Goal: Use online tool/utility: Utilize a website feature to perform a specific function

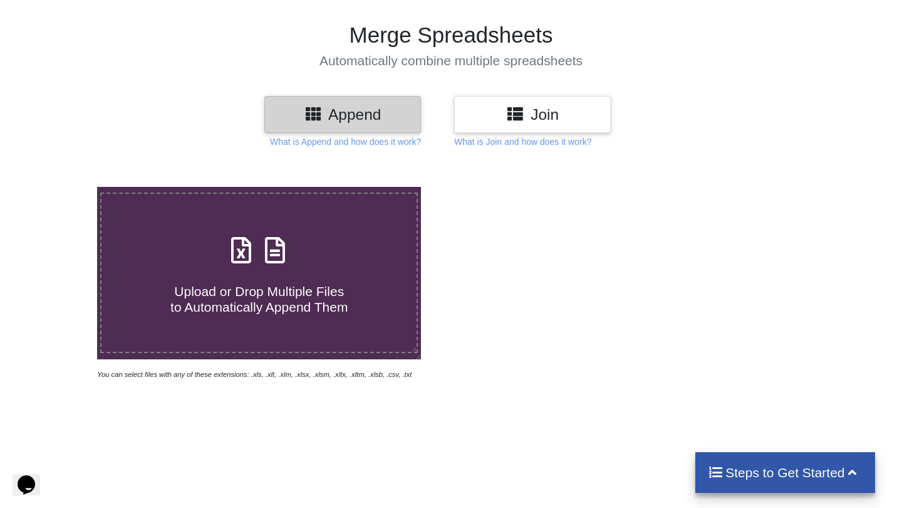
scroll to position [88, 0]
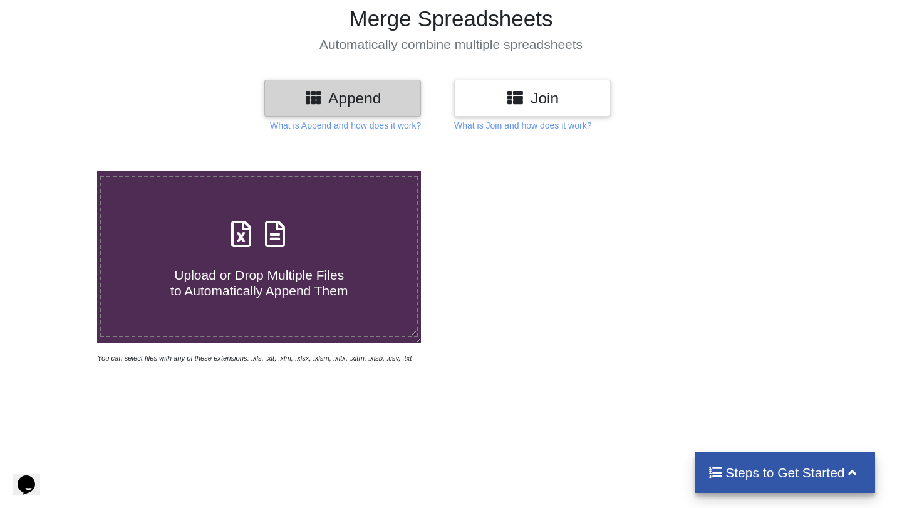
click at [313, 277] on span "Upload or Drop Multiple Files to Automatically Append Them" at bounding box center [258, 283] width 177 height 30
click at [61, 170] on input "Upload or Drop Multiple Files to Automatically Append Them" at bounding box center [61, 170] width 0 height 0
type input "C:\fakepath\1.xlsx"
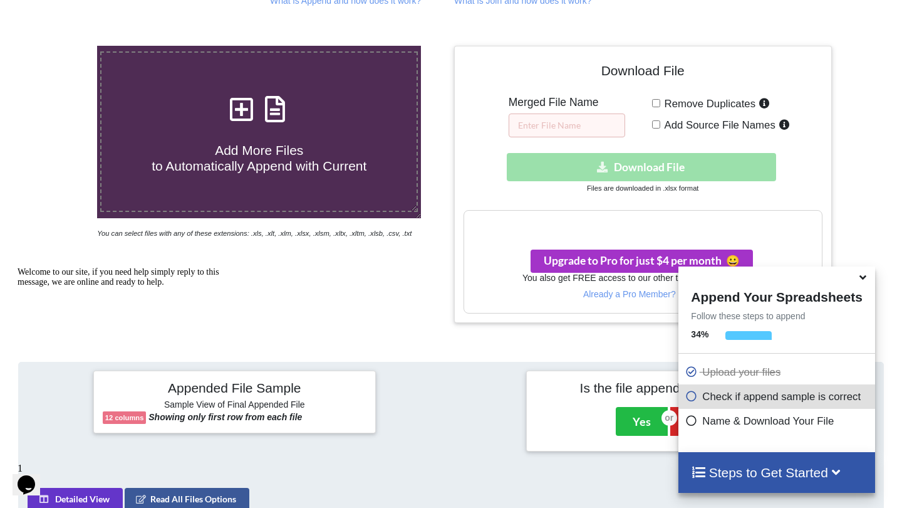
scroll to position [216, 0]
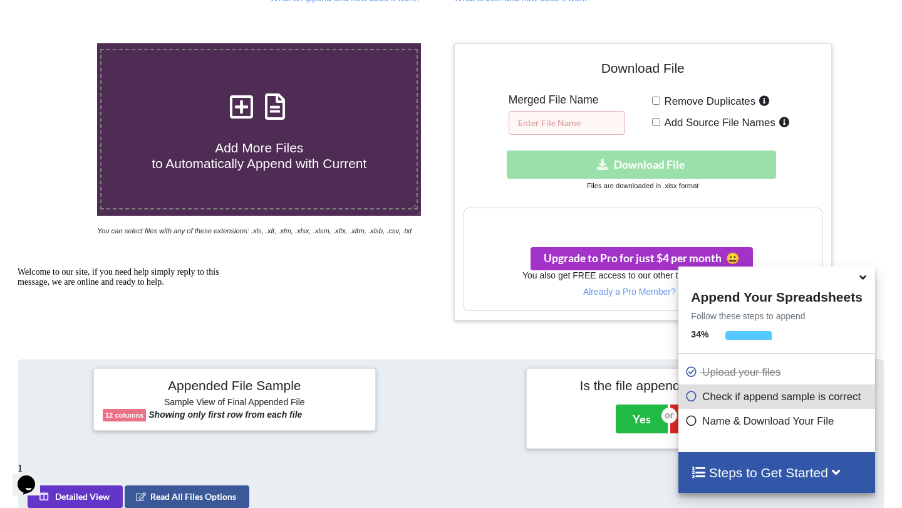
click at [598, 127] on input "text" at bounding box center [567, 123] width 117 height 24
type input "sep"
click at [619, 162] on div "Download hidden Download File" at bounding box center [643, 164] width 359 height 28
click at [654, 123] on input "Add Source File Names" at bounding box center [656, 122] width 8 height 8
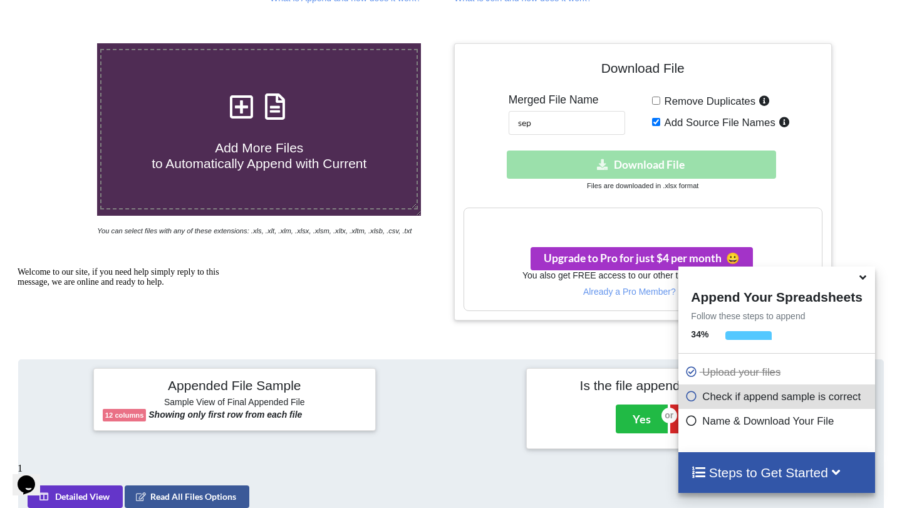
checkbox input "false"
click at [659, 100] on input "Remove Duplicates" at bounding box center [656, 101] width 8 height 8
checkbox input "true"
click at [655, 121] on input "Add Source File Names" at bounding box center [656, 122] width 8 height 8
click at [655, 120] on input "Add Source File Names" at bounding box center [656, 122] width 8 height 8
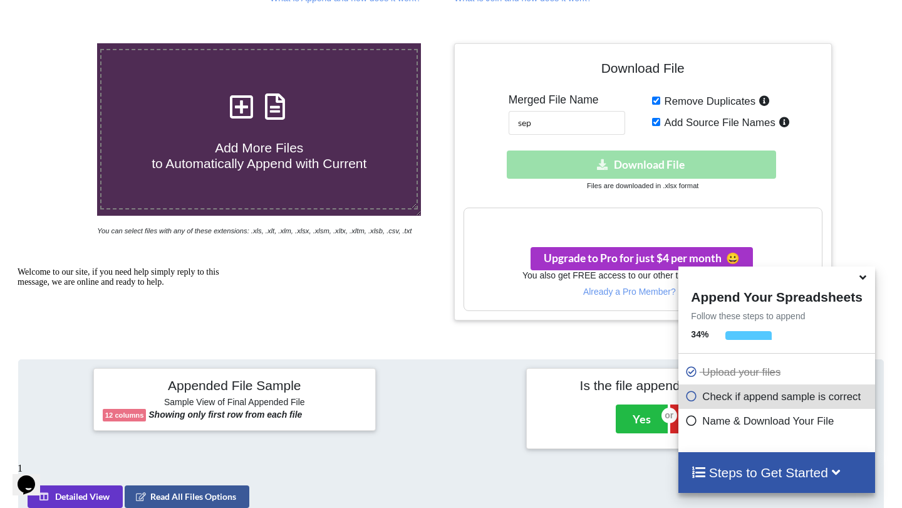
checkbox input "false"
click at [655, 99] on input "Remove Duplicates" at bounding box center [656, 101] width 8 height 8
checkbox input "false"
click at [539, 301] on div "You also get FREE access to our other tool Split Spreadsheets Already a Pro Mem…" at bounding box center [643, 290] width 358 height 40
